Goal: Information Seeking & Learning: Learn about a topic

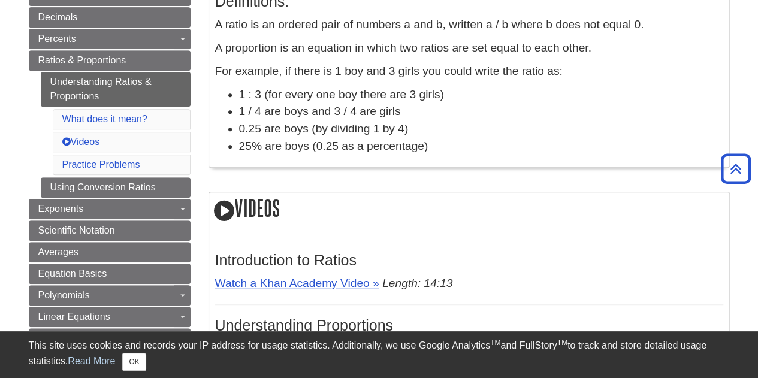
scroll to position [278, 0]
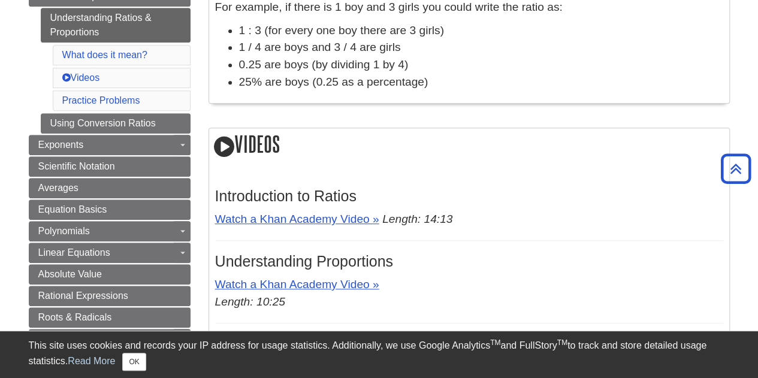
scroll to position [337, 0]
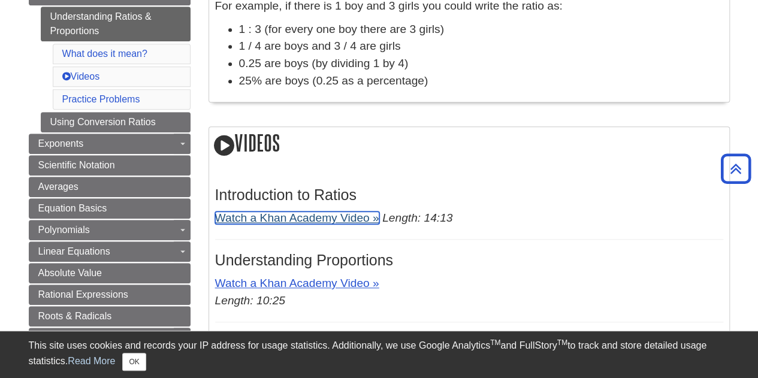
click at [312, 215] on link "Watch a Khan Academy Video »" at bounding box center [297, 218] width 164 height 13
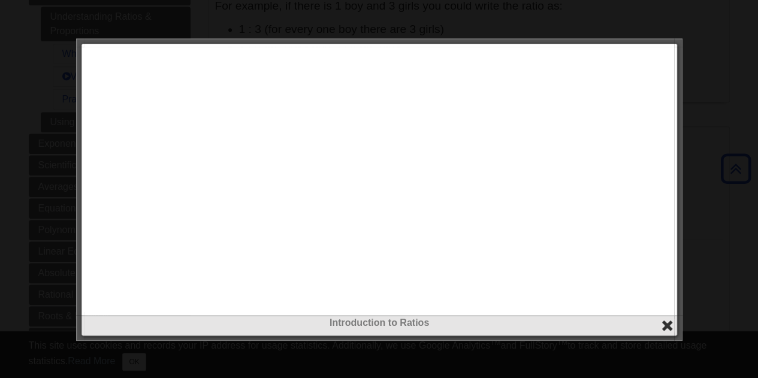
click at [662, 323] on button "close" at bounding box center [668, 326] width 14 height 14
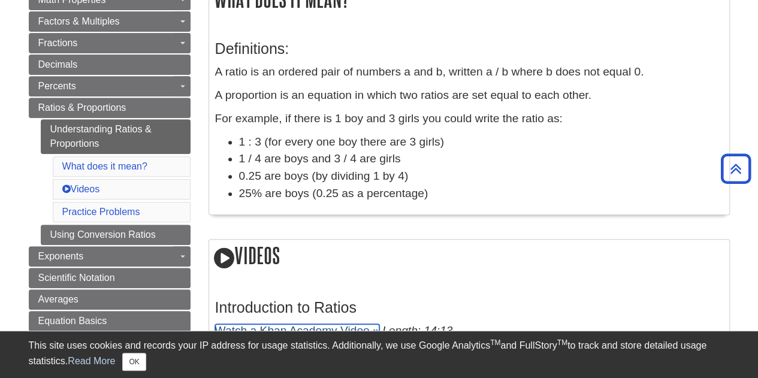
scroll to position [225, 0]
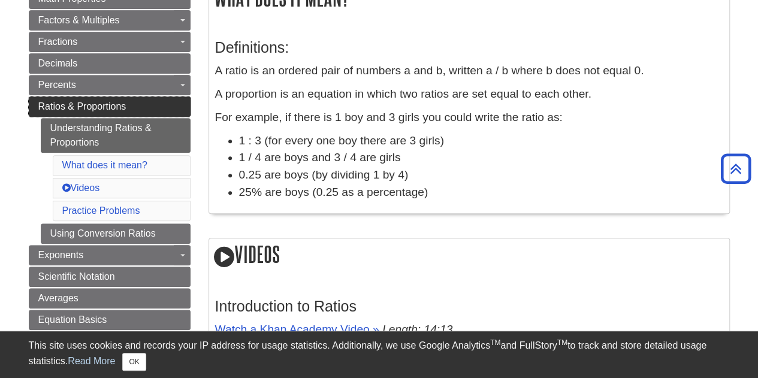
click at [121, 101] on span "Ratios & Proportions" at bounding box center [82, 106] width 88 height 10
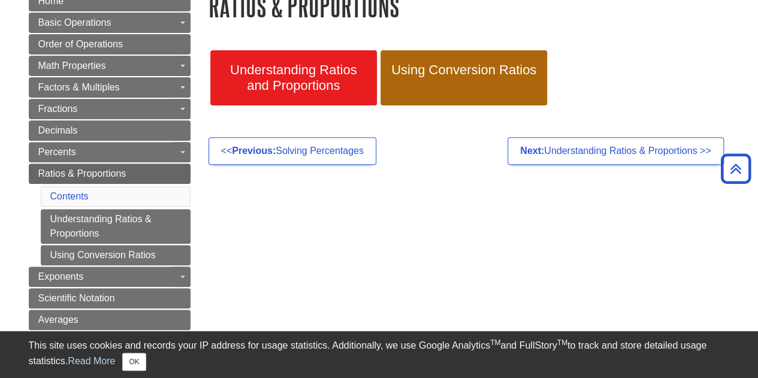
scroll to position [159, 0]
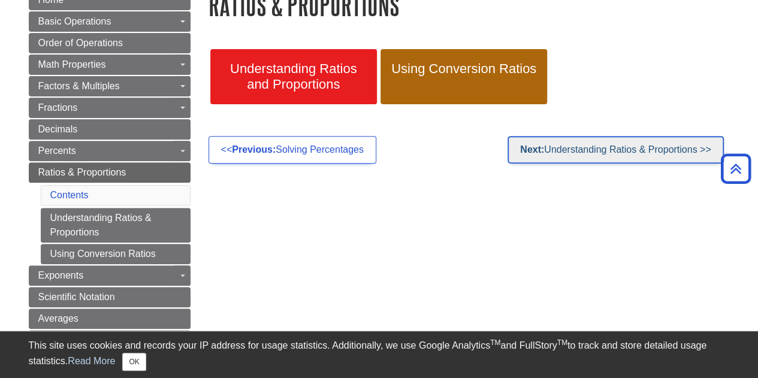
click at [638, 149] on link "Next: Understanding Ratios & Proportions >>" at bounding box center [616, 150] width 216 height 28
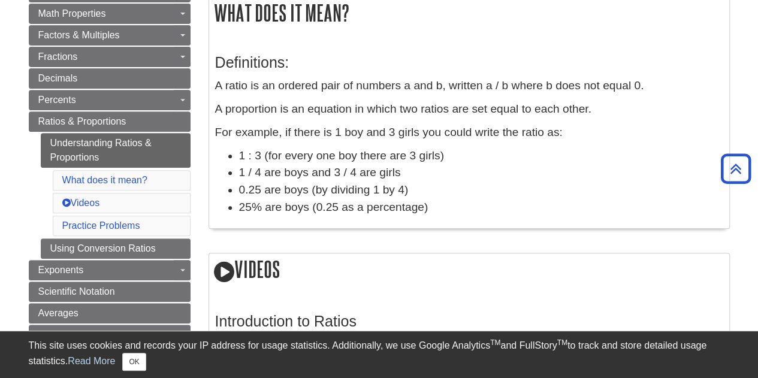
scroll to position [171, 0]
